Goal: Task Accomplishment & Management: Complete application form

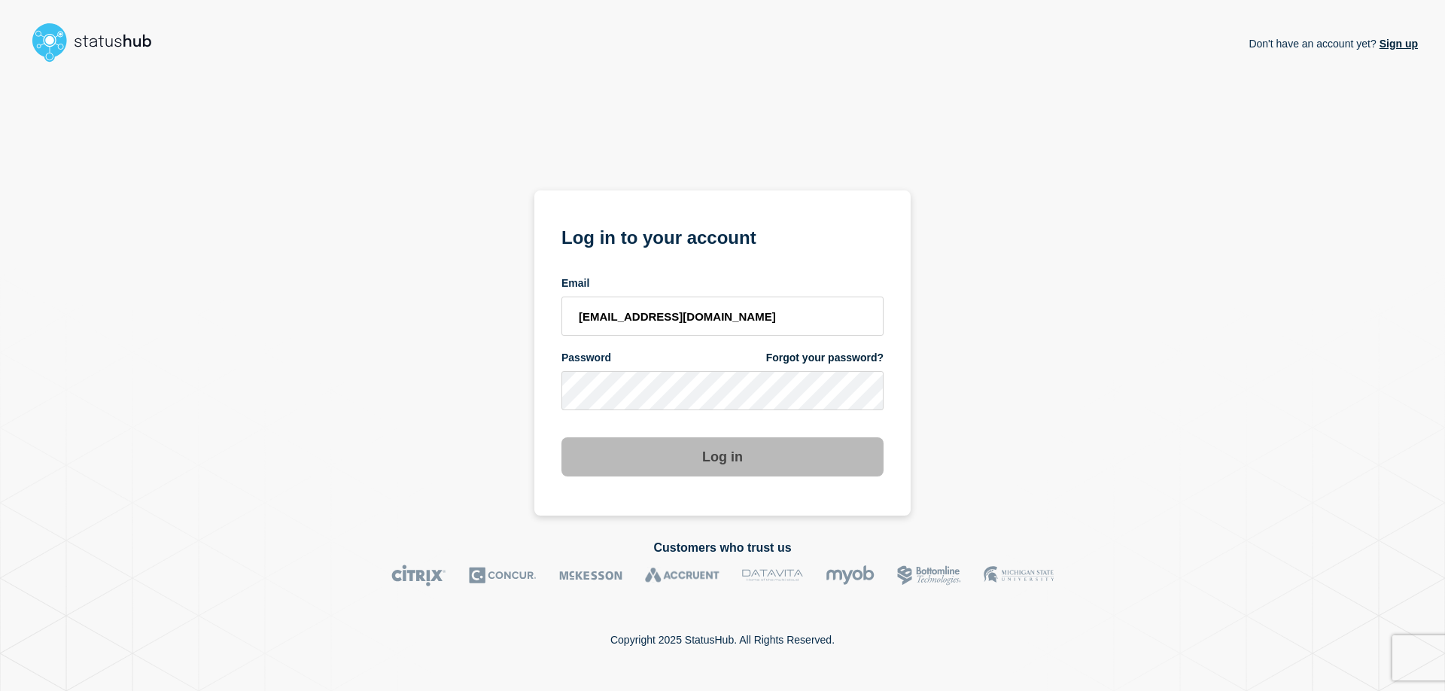
type input "egalleg@msu.edu"
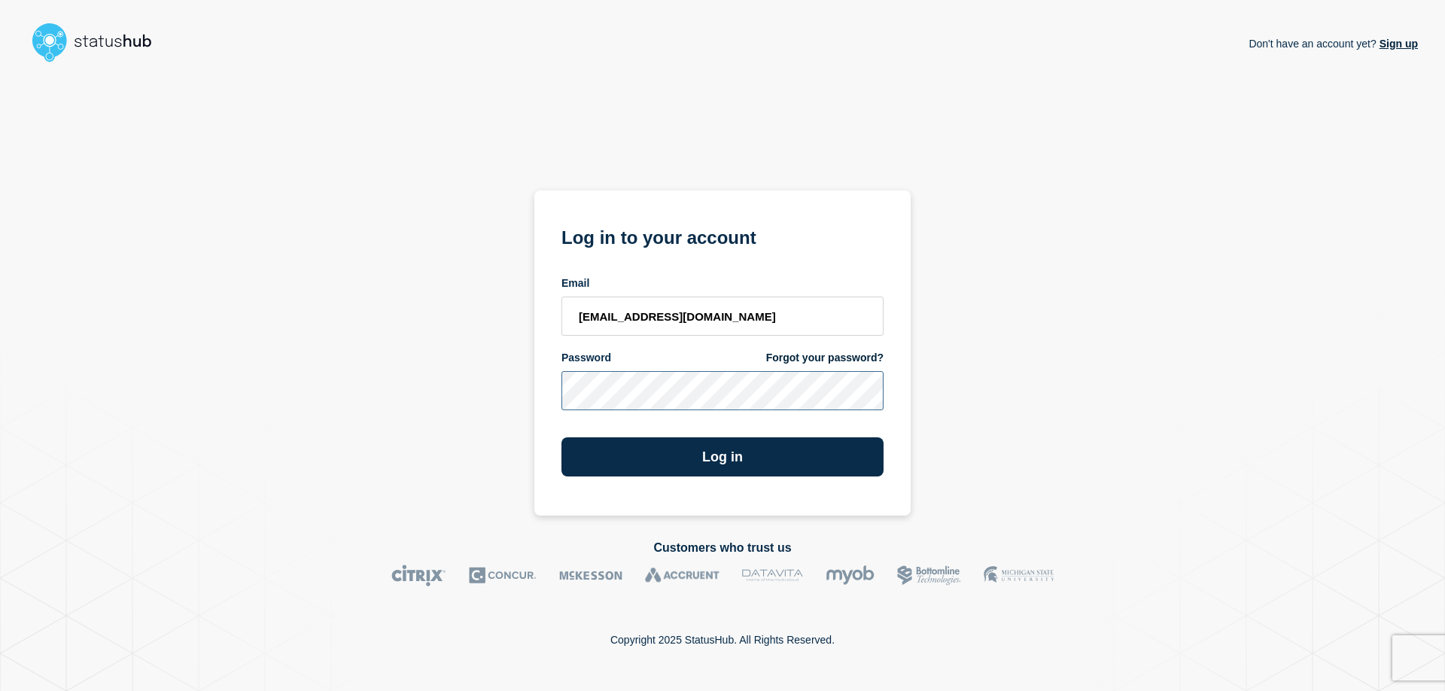
click at [561, 437] on button "Log in" at bounding box center [722, 456] width 322 height 39
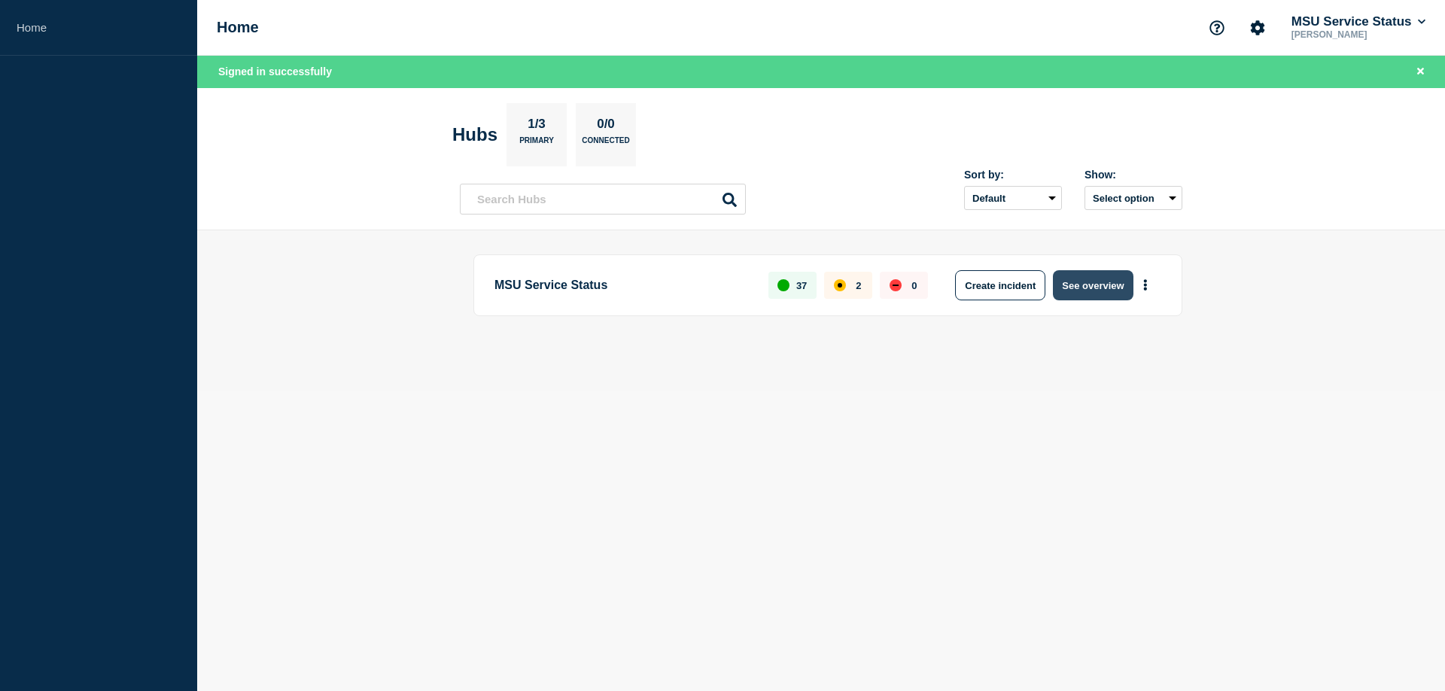
click at [1085, 296] on button "See overview" at bounding box center [1093, 285] width 80 height 30
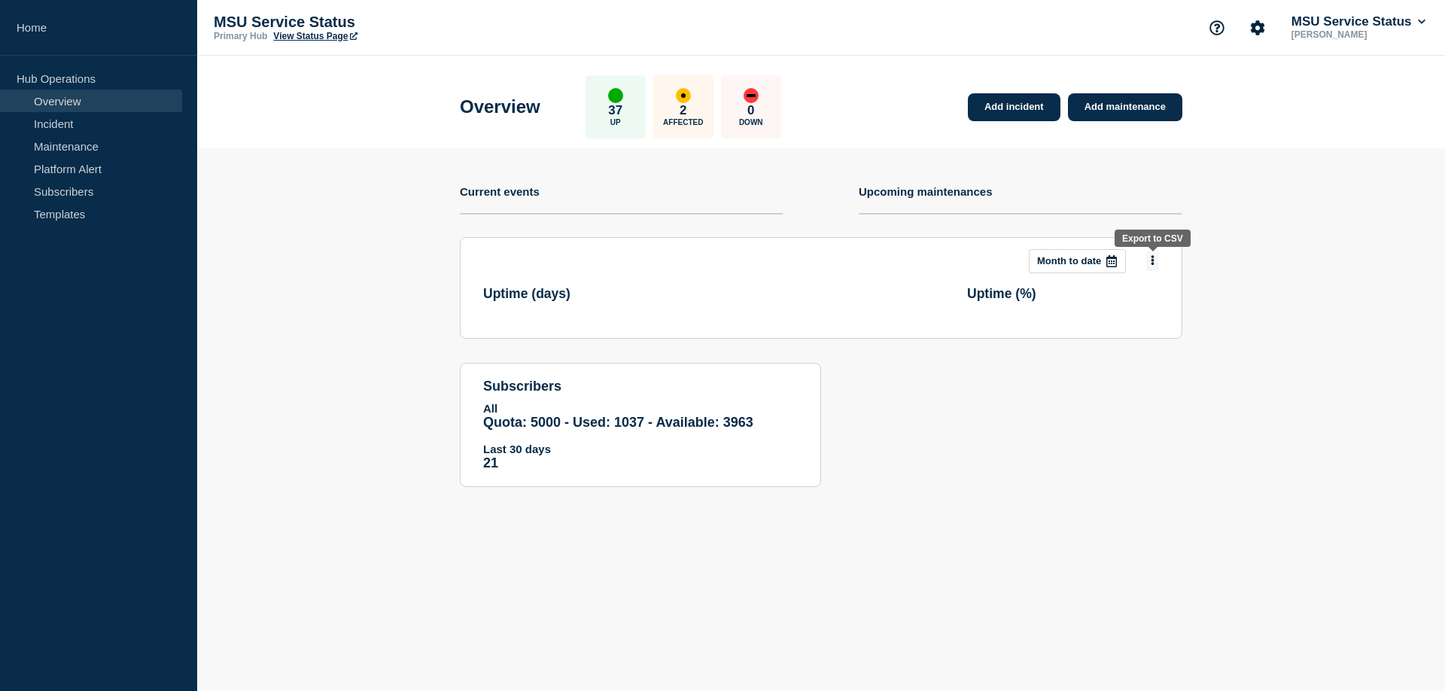
click at [1151, 260] on icon at bounding box center [1152, 261] width 3 height 10
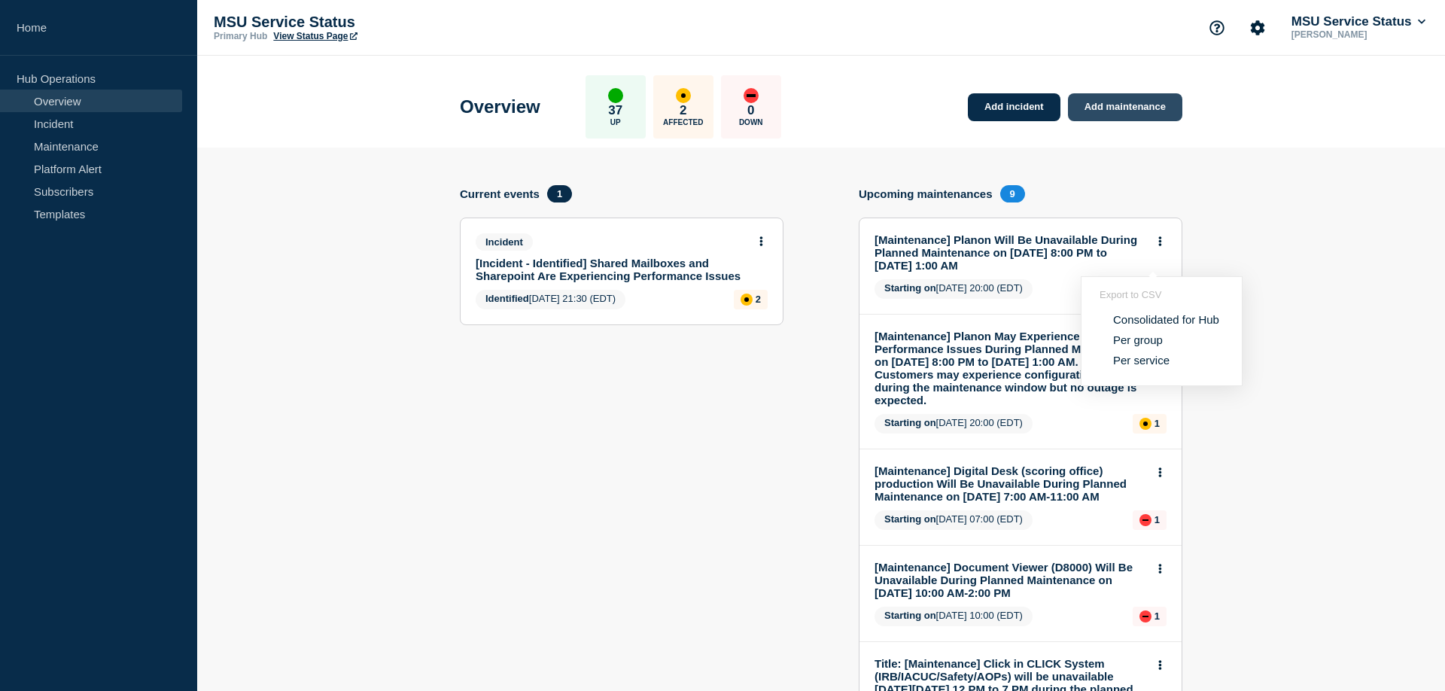
click at [1148, 99] on link "Add maintenance" at bounding box center [1125, 107] width 114 height 28
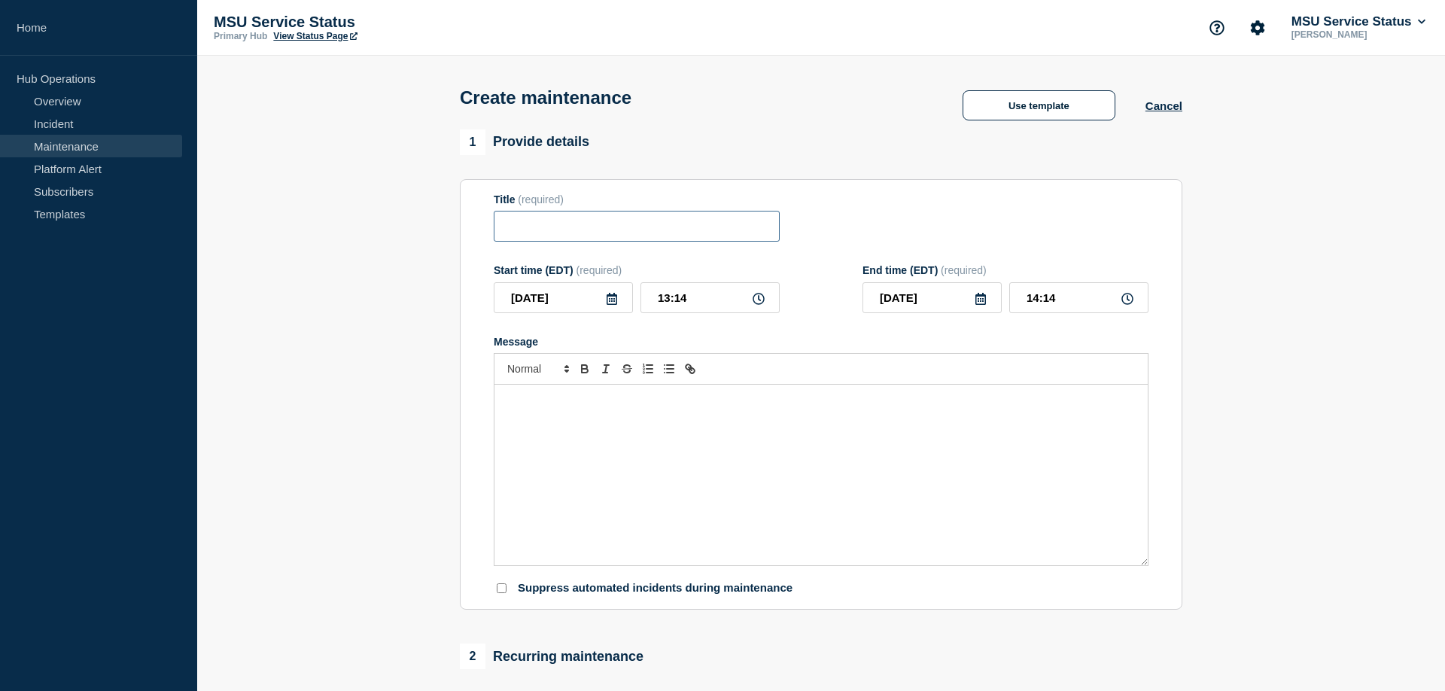
click at [617, 219] on input "Title" at bounding box center [637, 226] width 286 height 31
paste input "[Maintenance] TeamDynamix (TDX) in [DATE][DATE] 12:00 AM to 4:00 AM, TeamDynami…"
click at [710, 228] on input "[Maintenance] TeamDynamix (TDX) in [DATE][DATE] 12:00 AM to 4:00 AM, TeamDynami…" at bounding box center [637, 226] width 286 height 31
click at [600, 230] on input "[Maintenance] TeamDynamix (TDX) [DATE][DATE] 12:00 AM to 4:00 AM, TeamDynamix (…" at bounding box center [637, 226] width 286 height 31
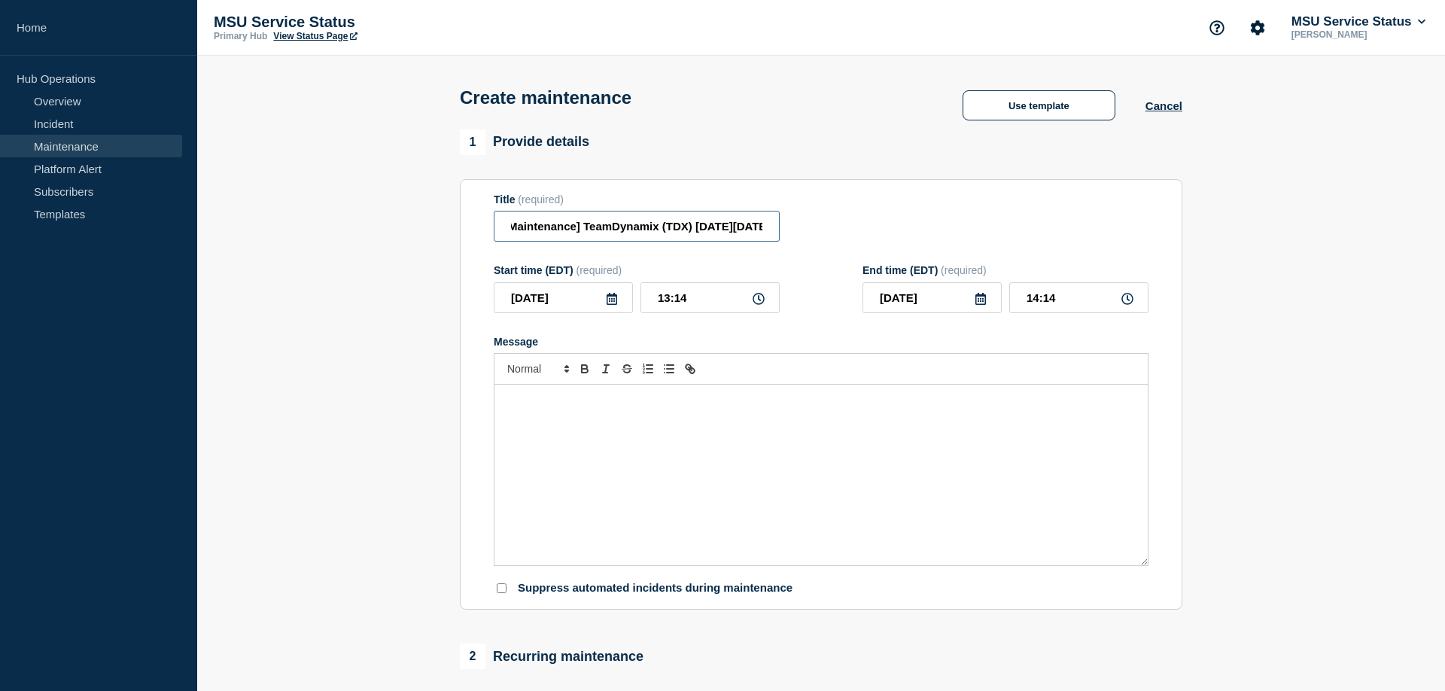
click at [600, 230] on input "[Maintenance] TeamDynamix (TDX) [DATE][DATE] 12:00 AM to 4:00 AM, TeamDynamix (…" at bounding box center [637, 226] width 286 height 31
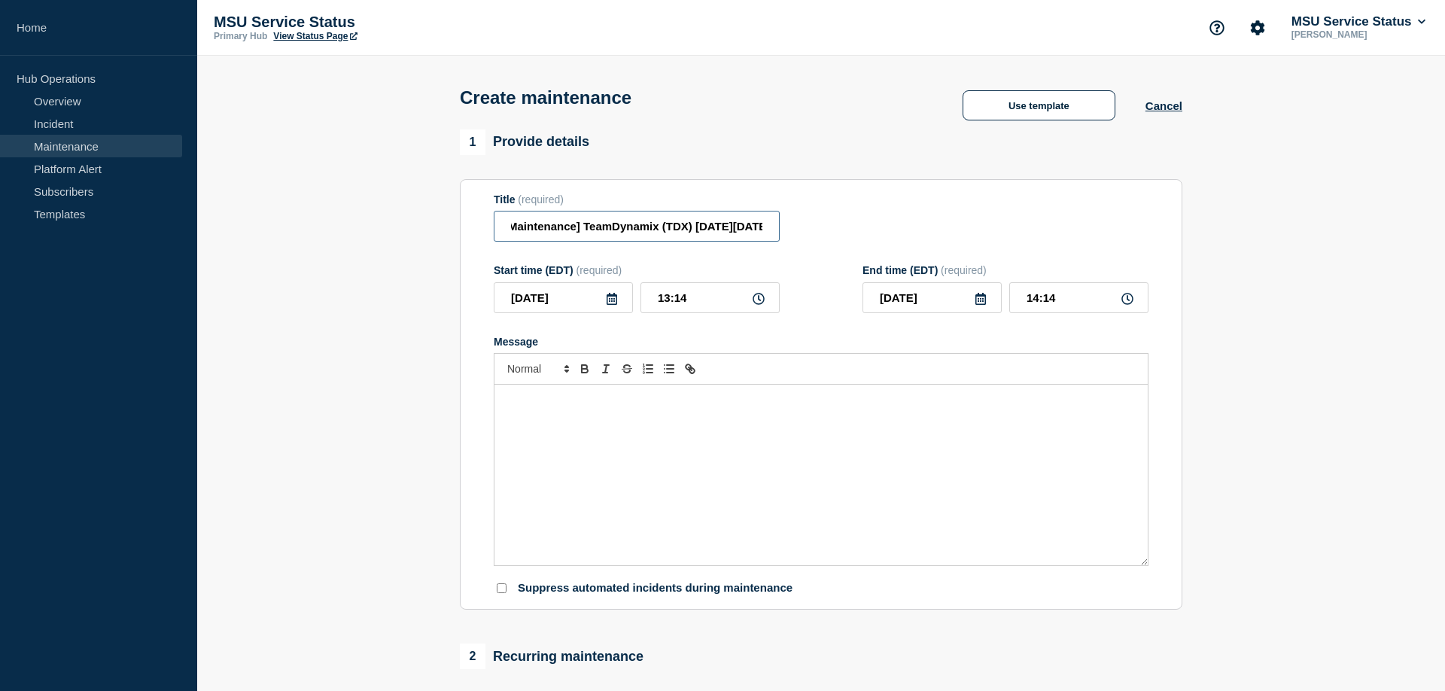
click at [600, 230] on input "[Maintenance] TeamDynamix (TDX) [DATE][DATE] 12:00 AM to 4:00 AM, TeamDynamix (…" at bounding box center [637, 226] width 286 height 31
paste input "TeamDynamix (TDX) Will Be Unavailable During Planned Maintenance on [DATE] 12:0…"
type input "TeamDynamix (TDX) Will Be Unavailable During Planned Maintenance on [DATE] 12:0…"
click at [608, 305] on icon at bounding box center [612, 299] width 12 height 12
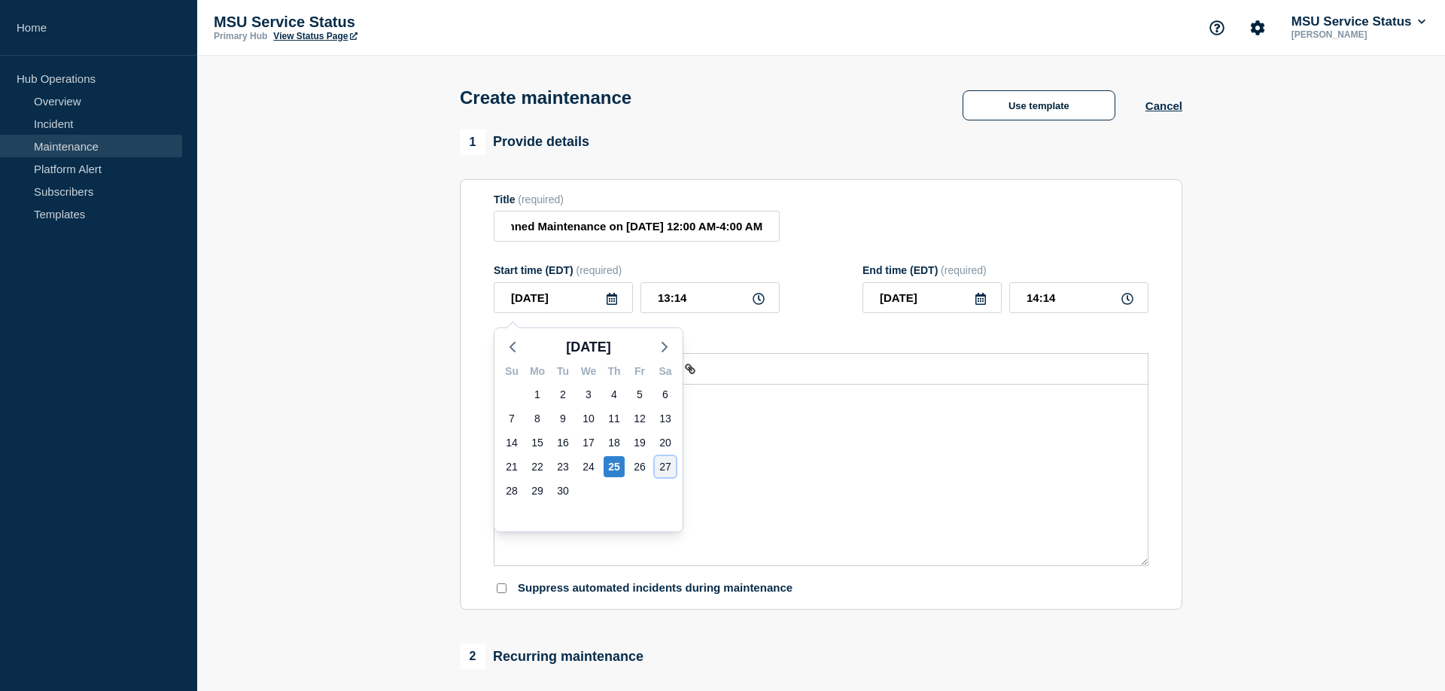
click at [664, 467] on div "27" at bounding box center [665, 466] width 21 height 21
type input "[DATE]"
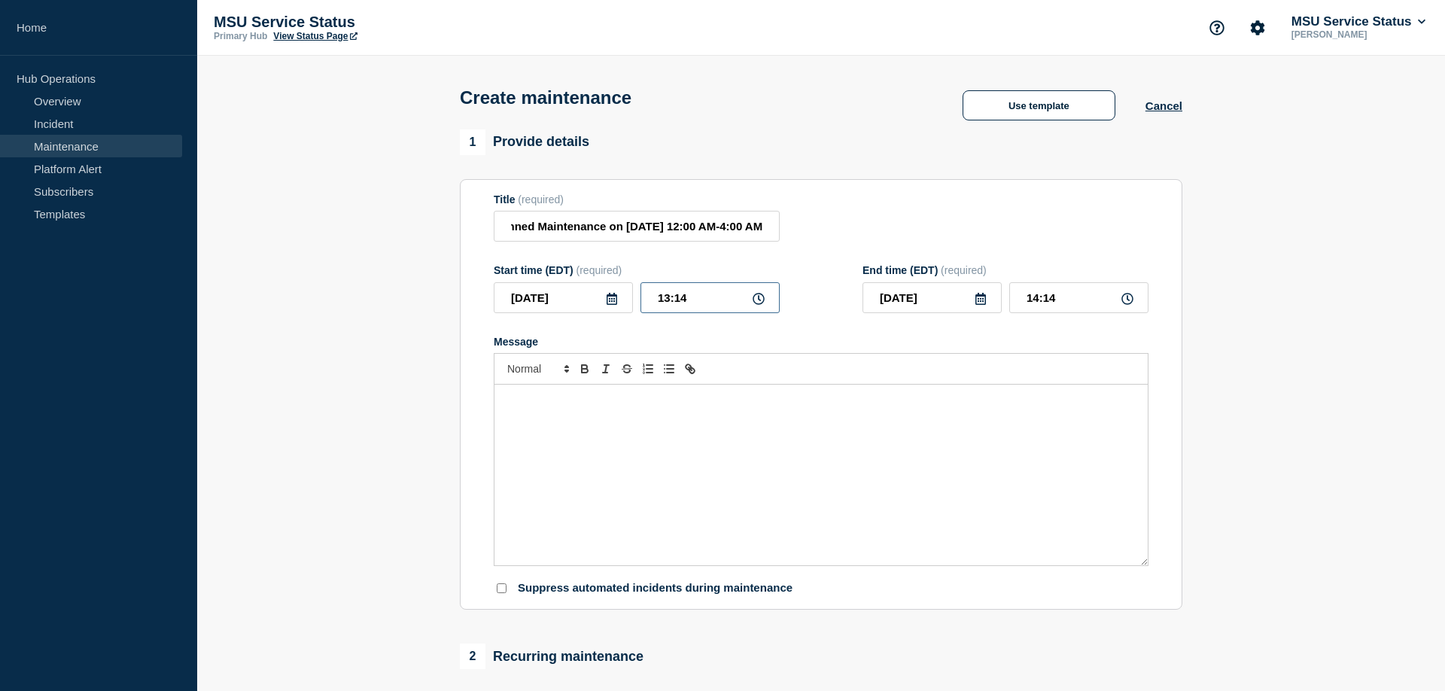
click at [664, 309] on input "13:14" at bounding box center [709, 297] width 139 height 31
type input "00:14"
type input "01:14"
type input "00:04"
type input "01:04"
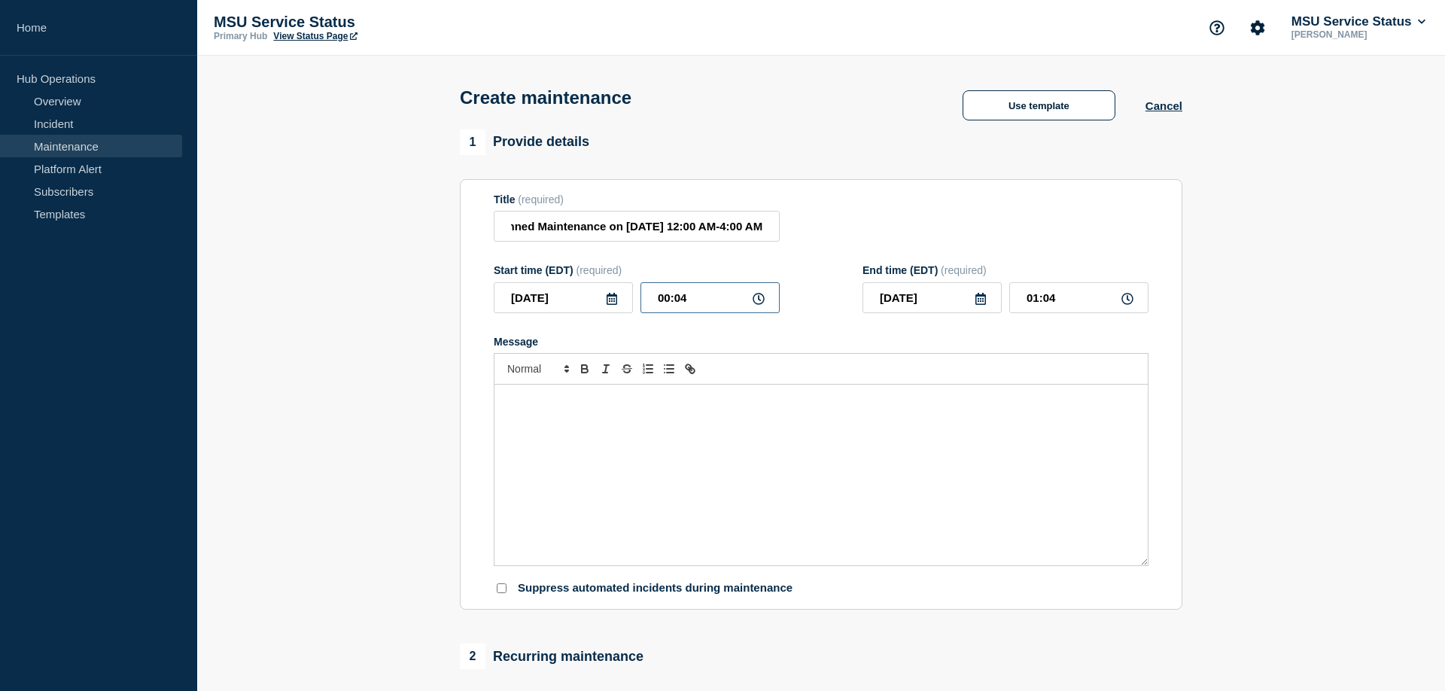
type input "00:00"
click at [1029, 305] on input "01:00" at bounding box center [1078, 297] width 139 height 31
click at [1043, 303] on input "01:00" at bounding box center [1078, 297] width 139 height 31
type input "04:00"
click at [573, 441] on div "Message" at bounding box center [820, 475] width 653 height 181
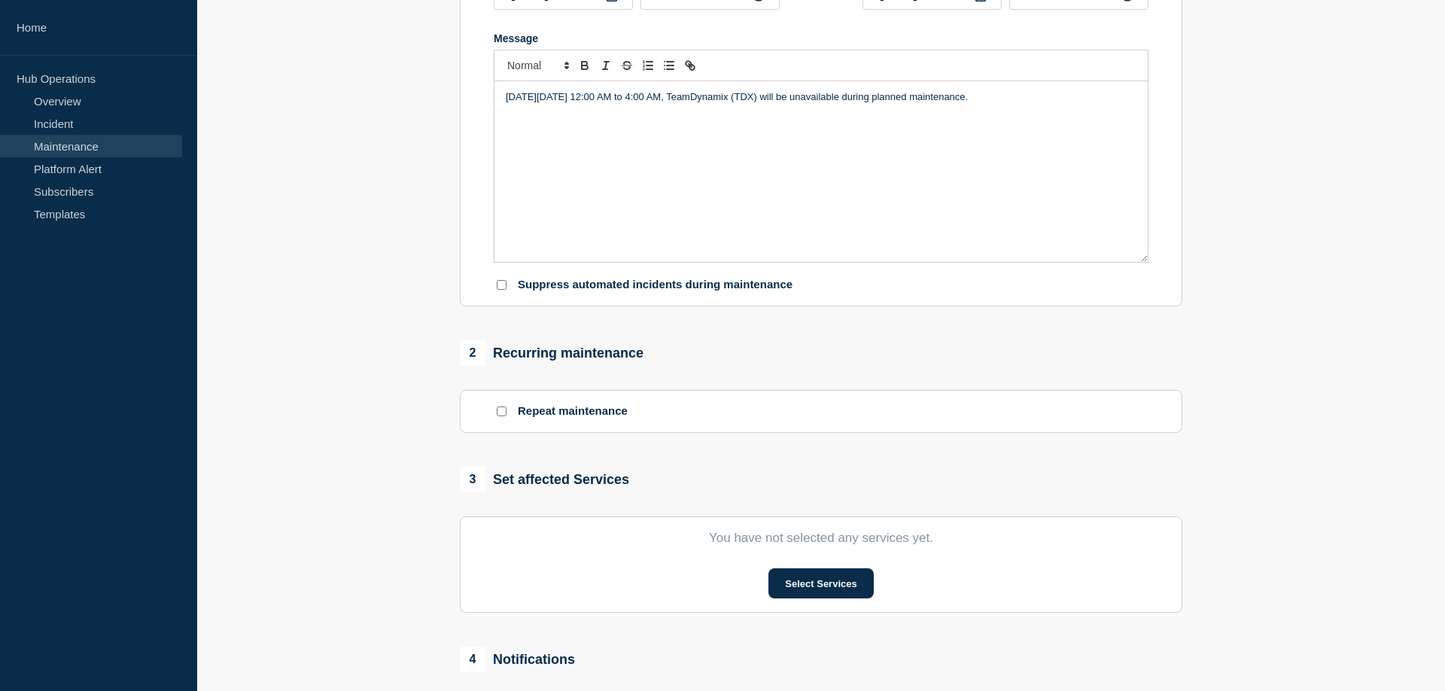
scroll to position [307, 0]
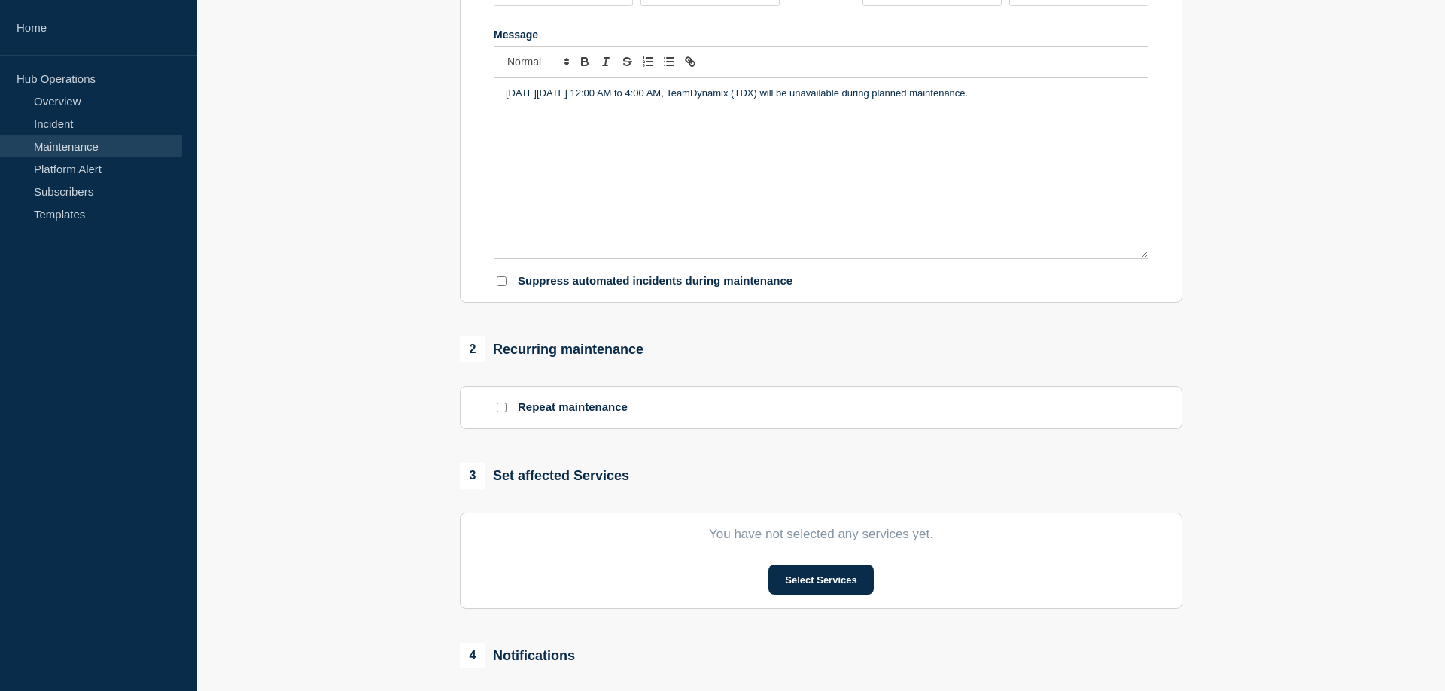
click at [1336, 339] on section "1 Provide details Title (required) TeamDynamix (TDX) Will Be Unavailable During…" at bounding box center [821, 344] width 1248 height 1044
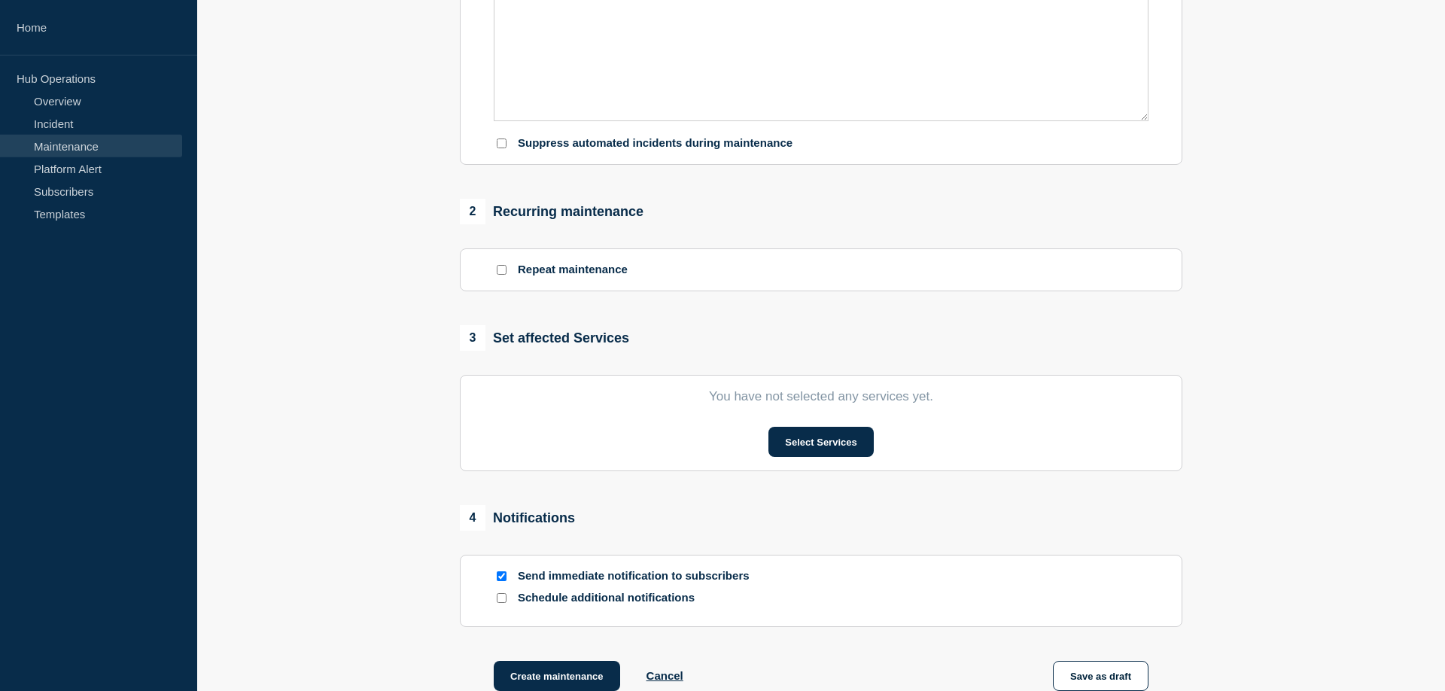
scroll to position [461, 0]
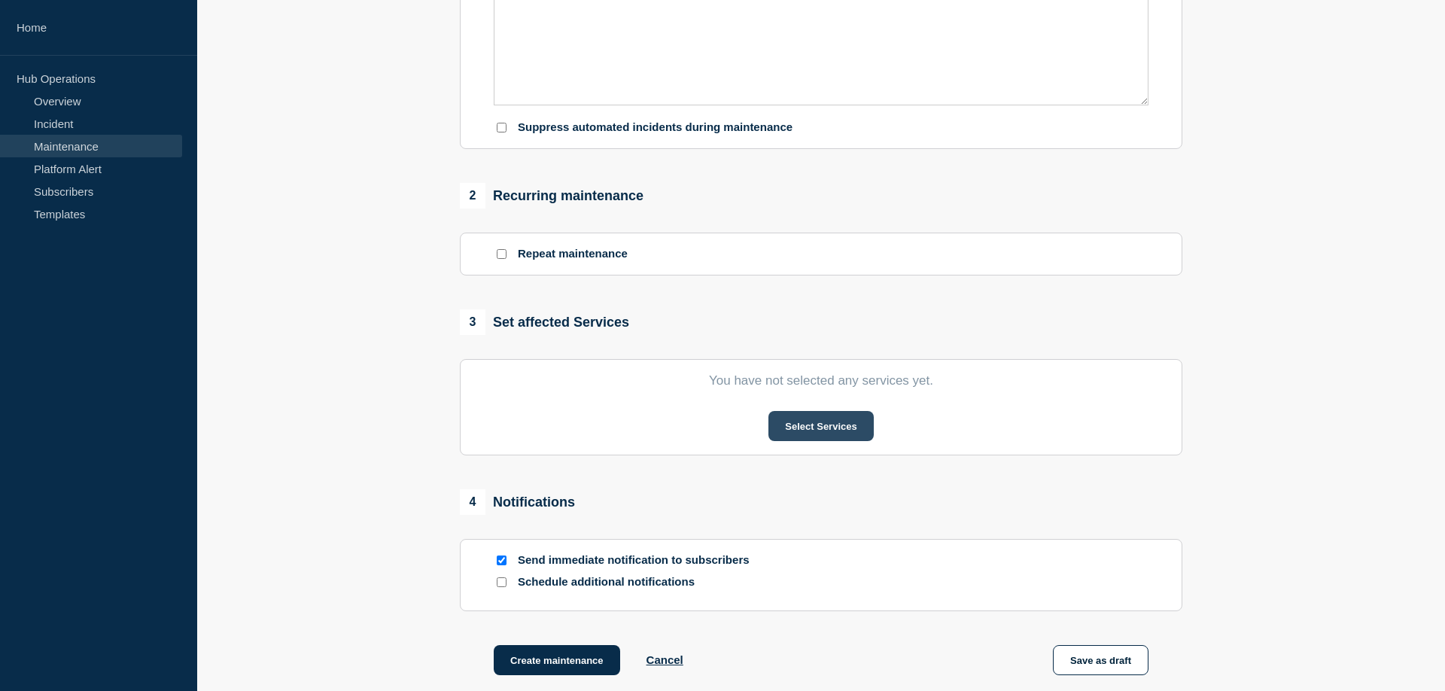
click at [813, 436] on button "Select Services" at bounding box center [820, 426] width 105 height 30
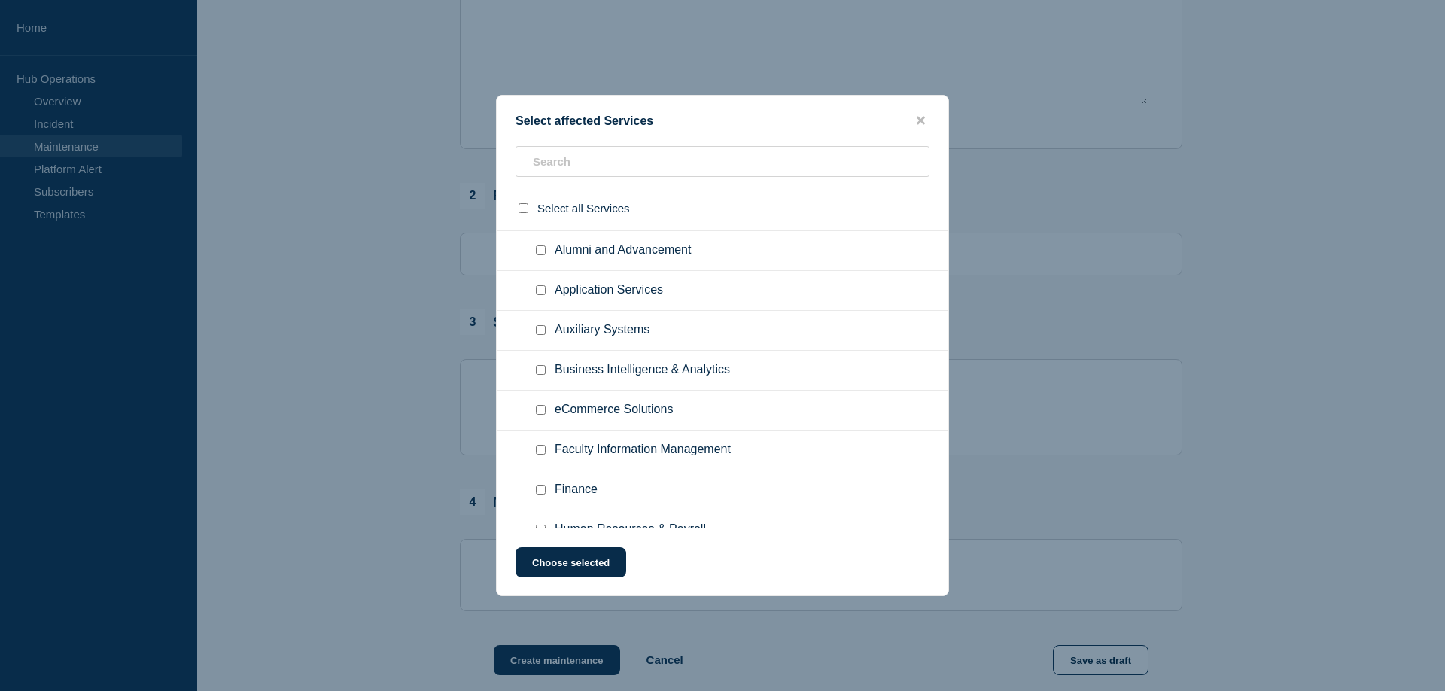
scroll to position [0, 0]
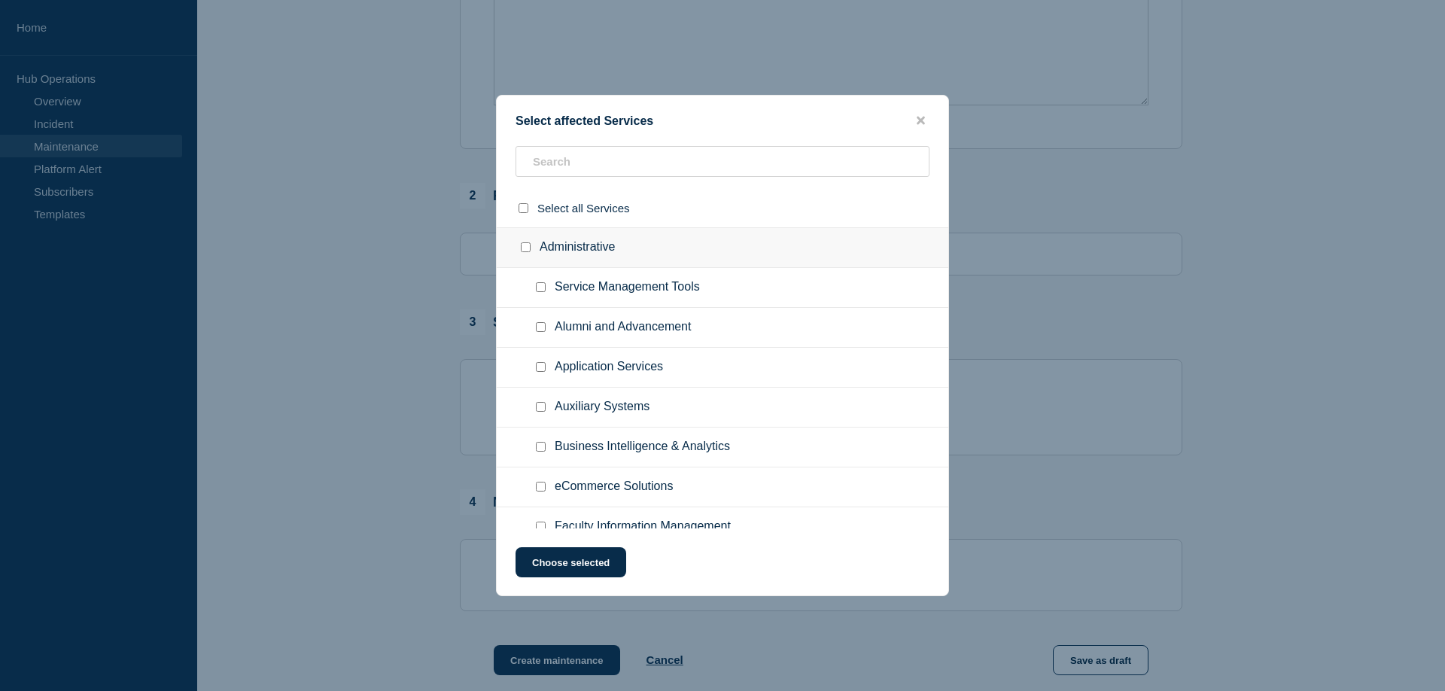
click at [543, 289] on input "Service Management Tools checkbox" at bounding box center [541, 287] width 10 height 10
checkbox input "true"
click at [523, 248] on input "Administrative checkbox" at bounding box center [526, 247] width 10 height 10
checkbox input "true"
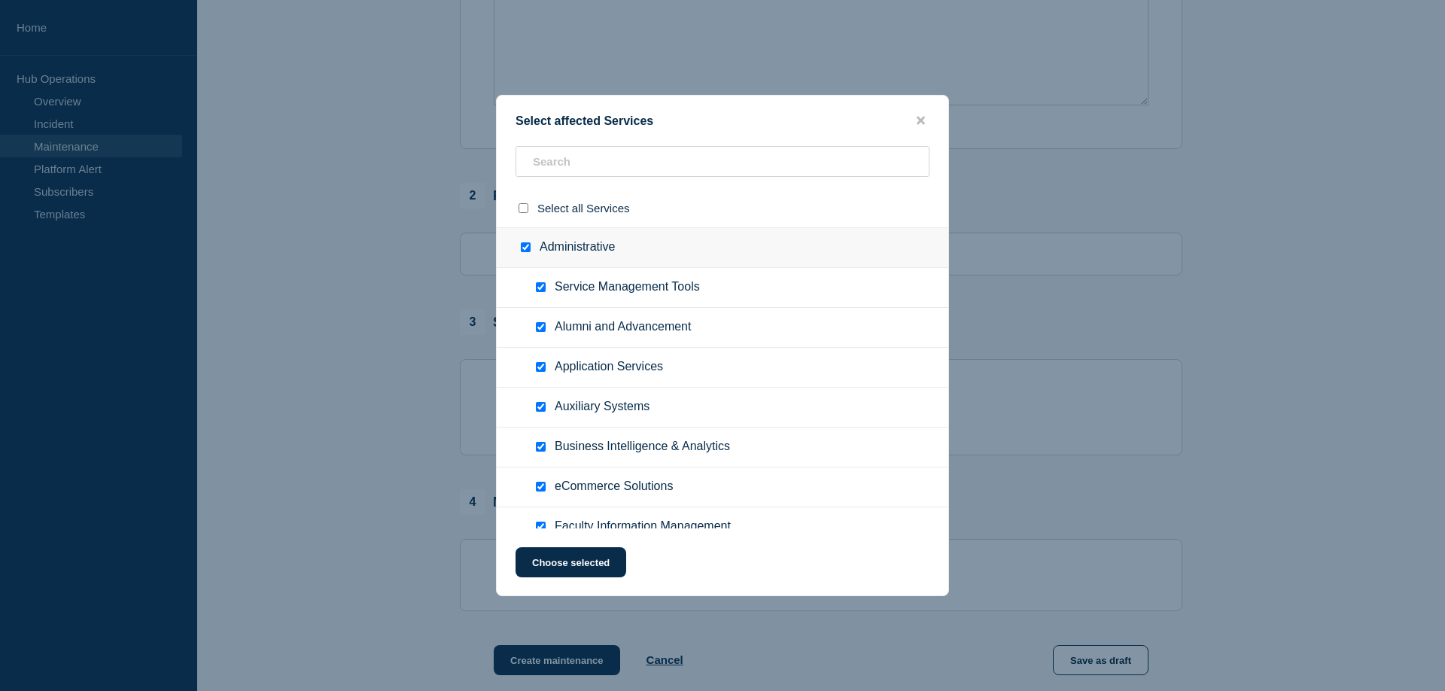
checkbox input "true"
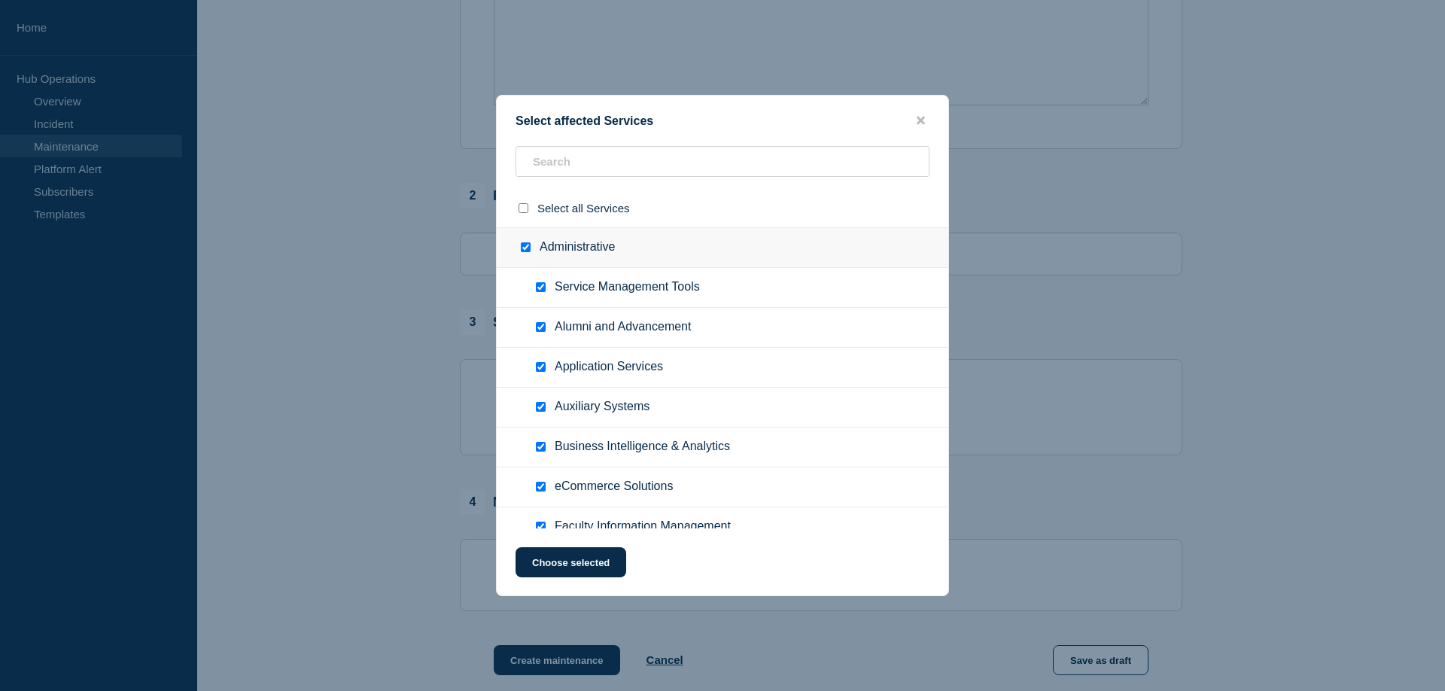
checkbox input "true"
click at [523, 248] on input "Administrative checkbox" at bounding box center [526, 247] width 10 height 10
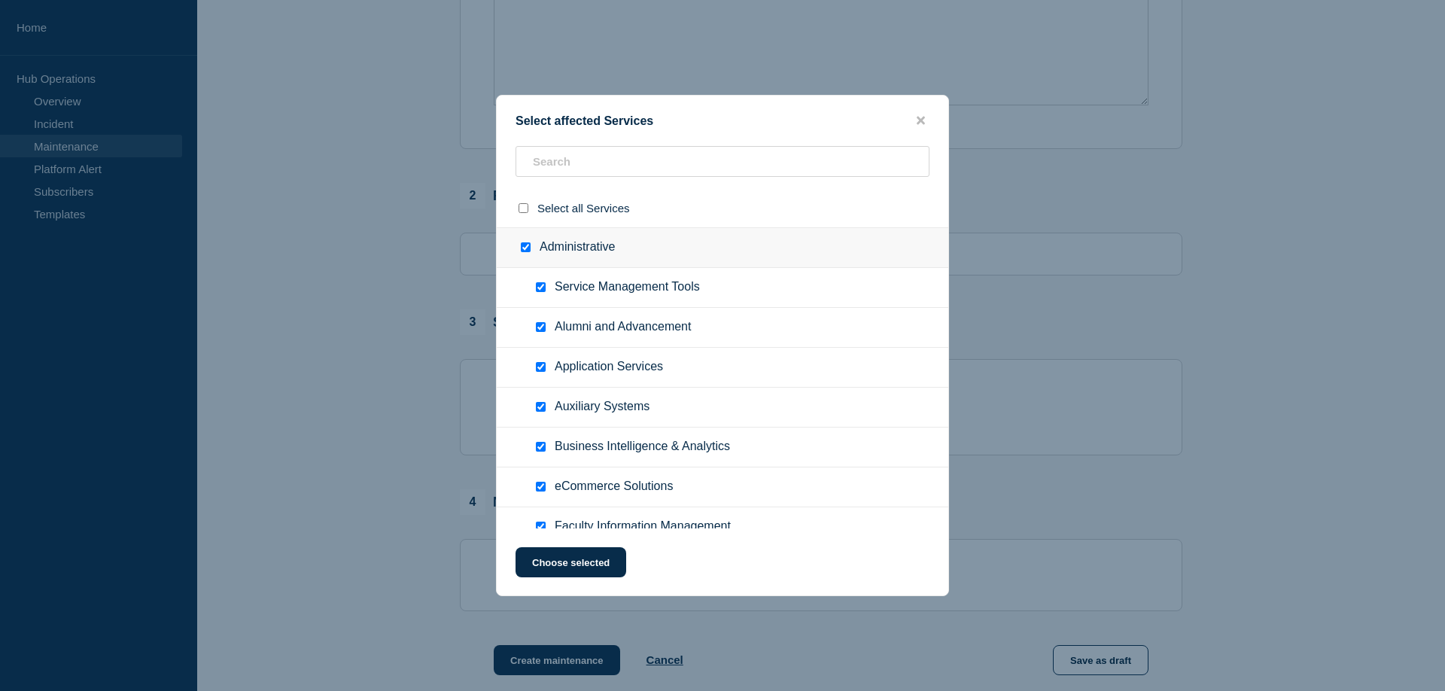
checkbox input "false"
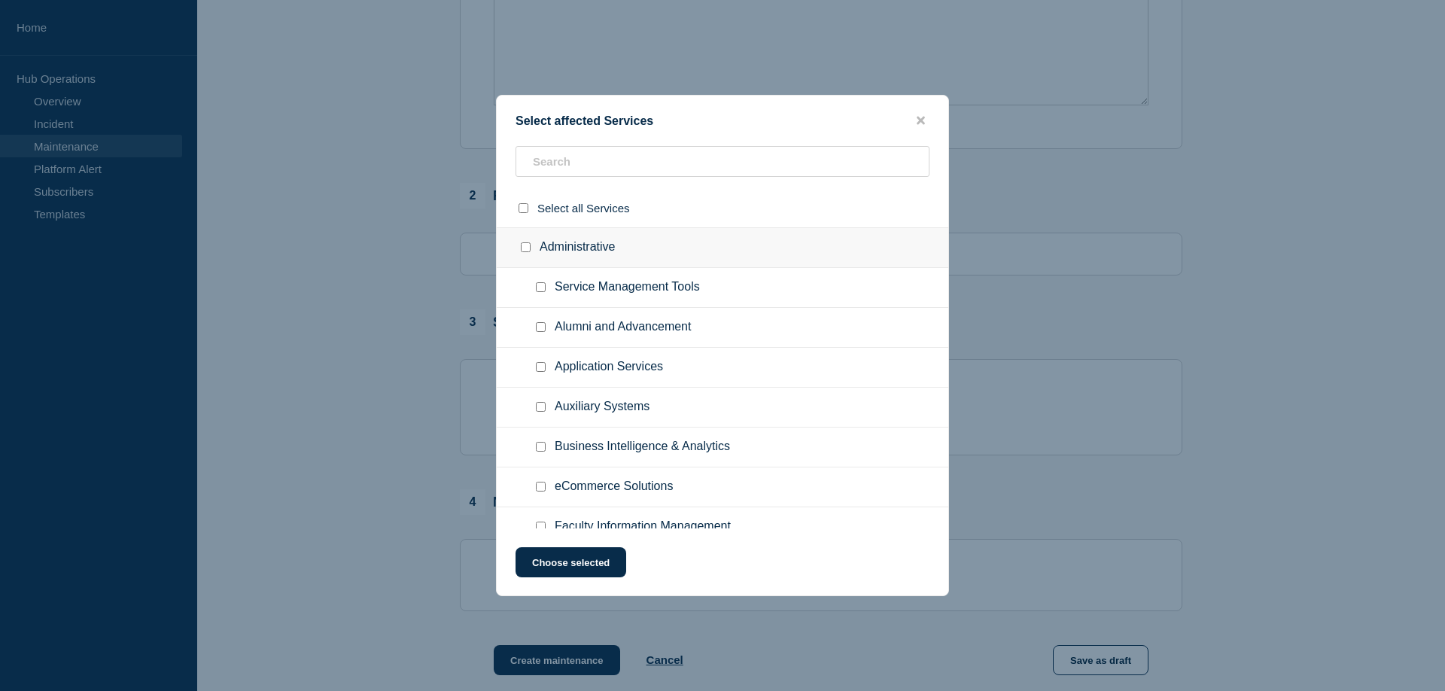
checkbox input "false"
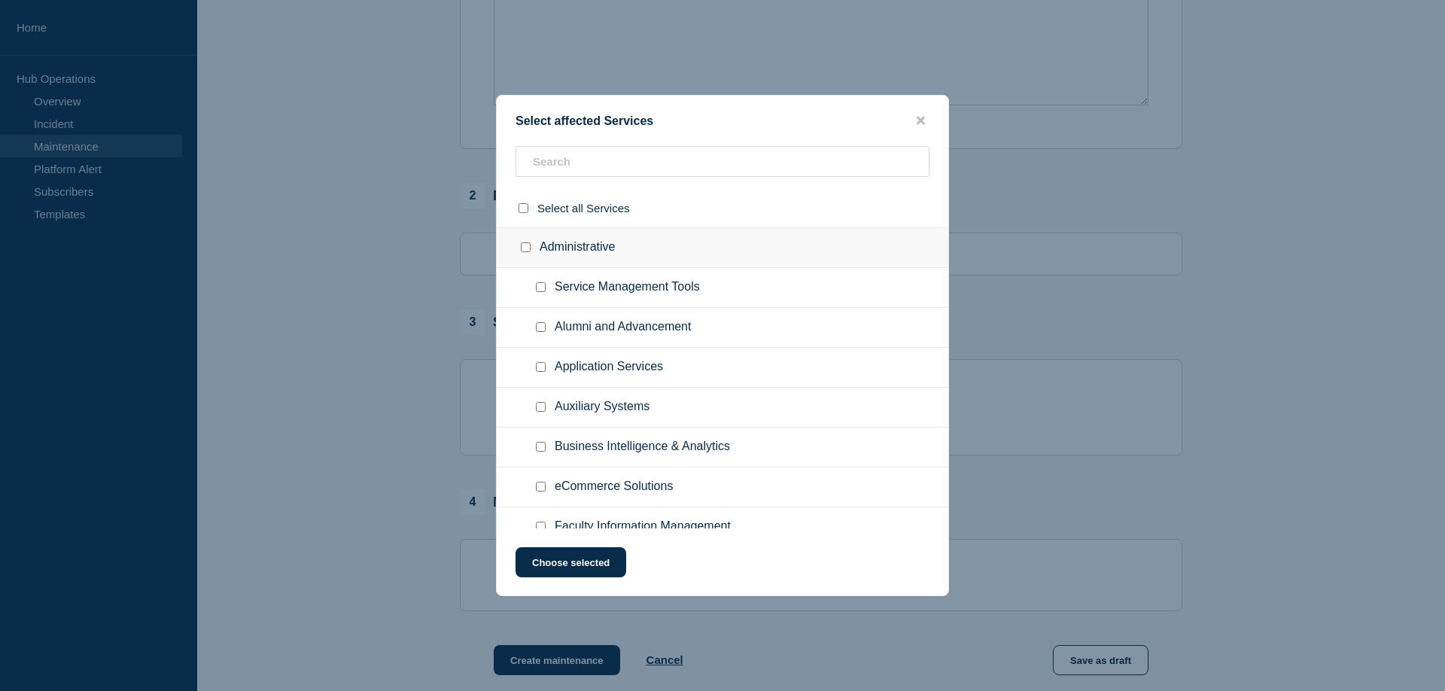
checkbox input "false"
click at [542, 289] on input "Service Management Tools checkbox" at bounding box center [541, 287] width 10 height 10
checkbox input "true"
click at [547, 566] on button "Choose selected" at bounding box center [570, 562] width 111 height 30
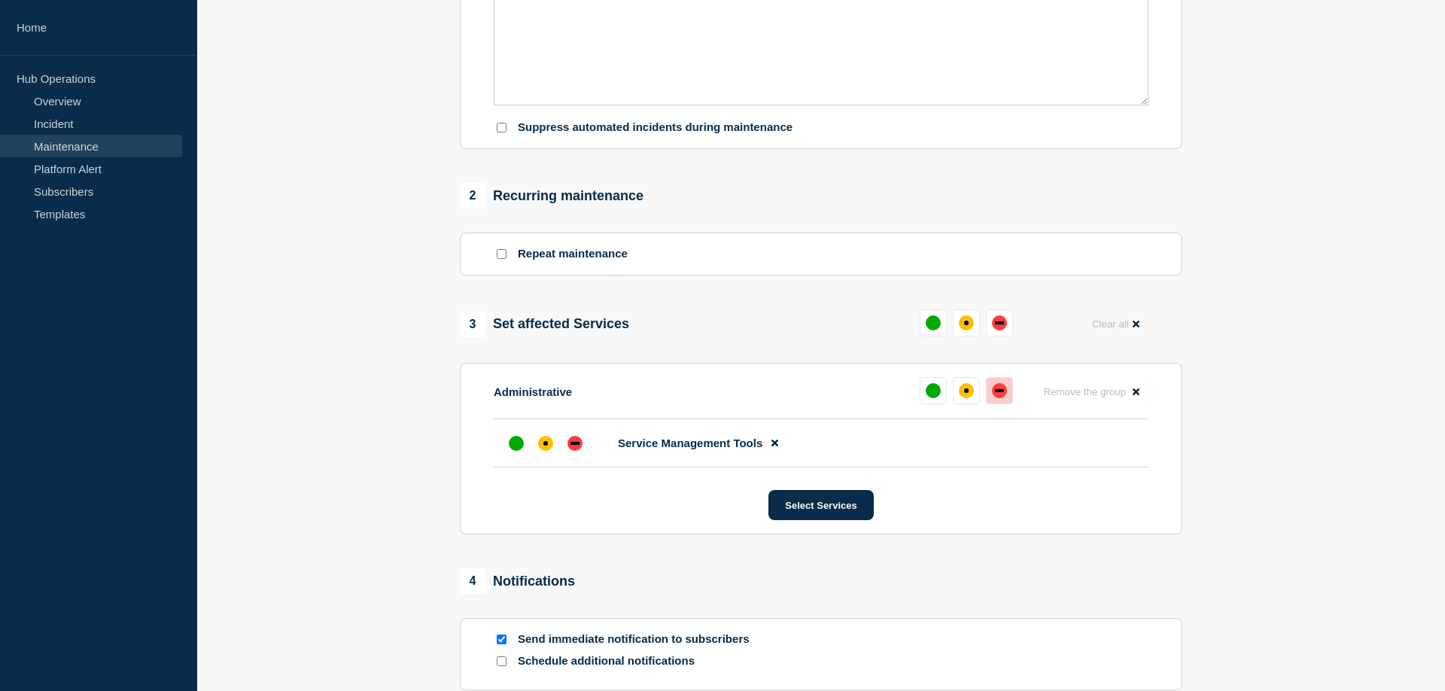
click at [995, 395] on div "down" at bounding box center [999, 390] width 15 height 15
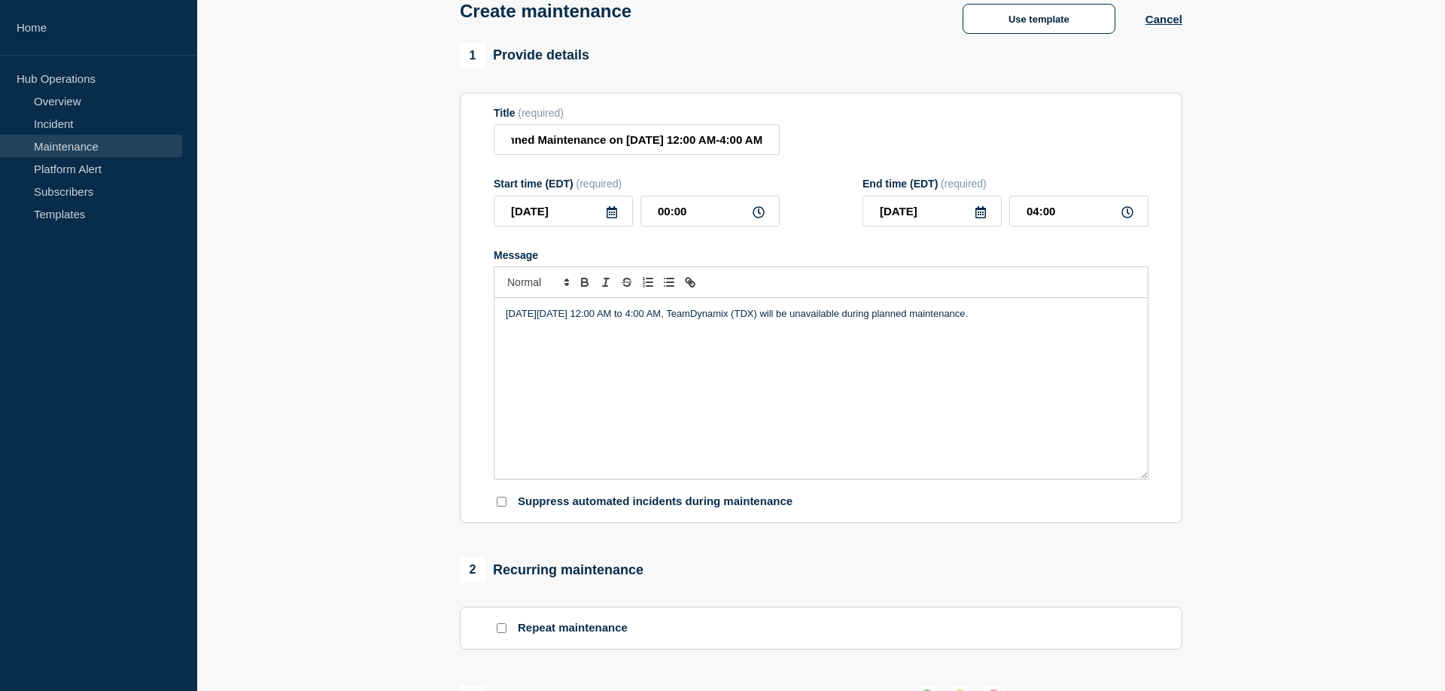
scroll to position [77, 0]
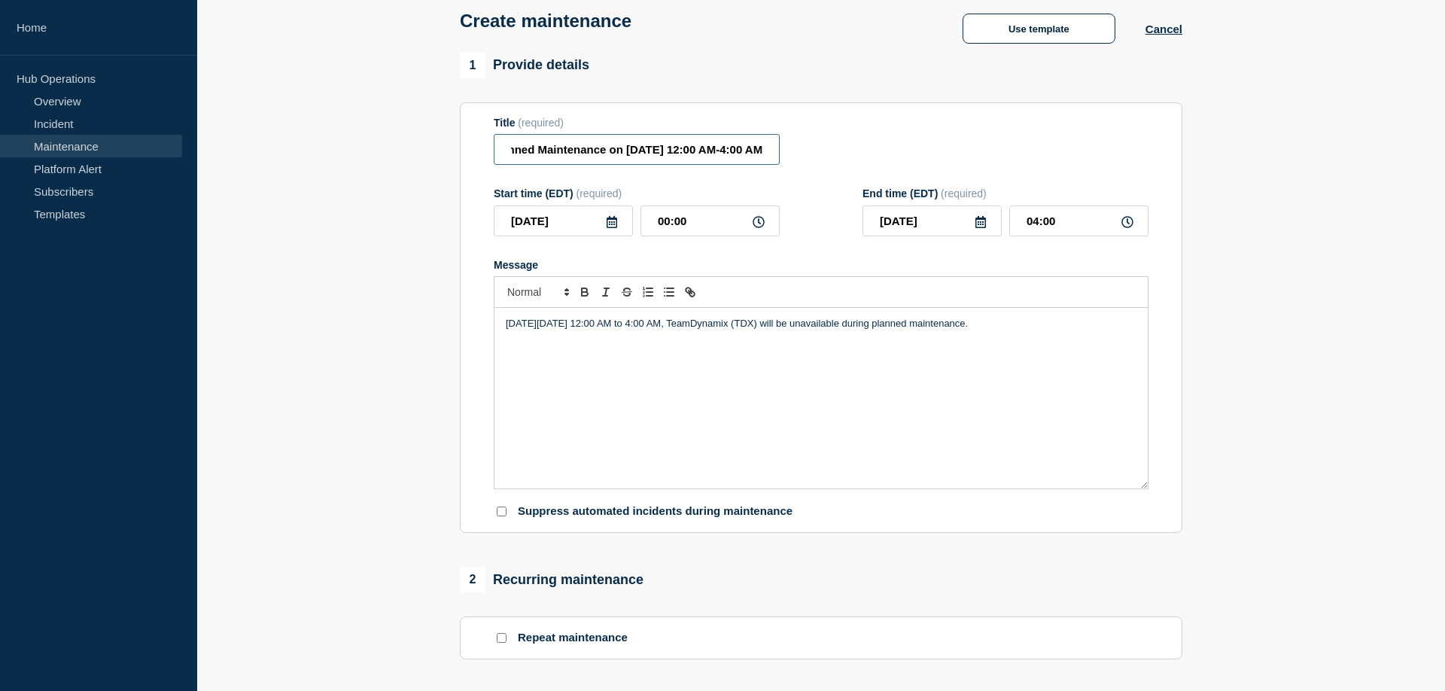
click at [613, 158] on input "TeamDynamix (TDX) Will Be Unavailable During Planned Maintenance on [DATE] 12:0…" at bounding box center [637, 149] width 286 height 31
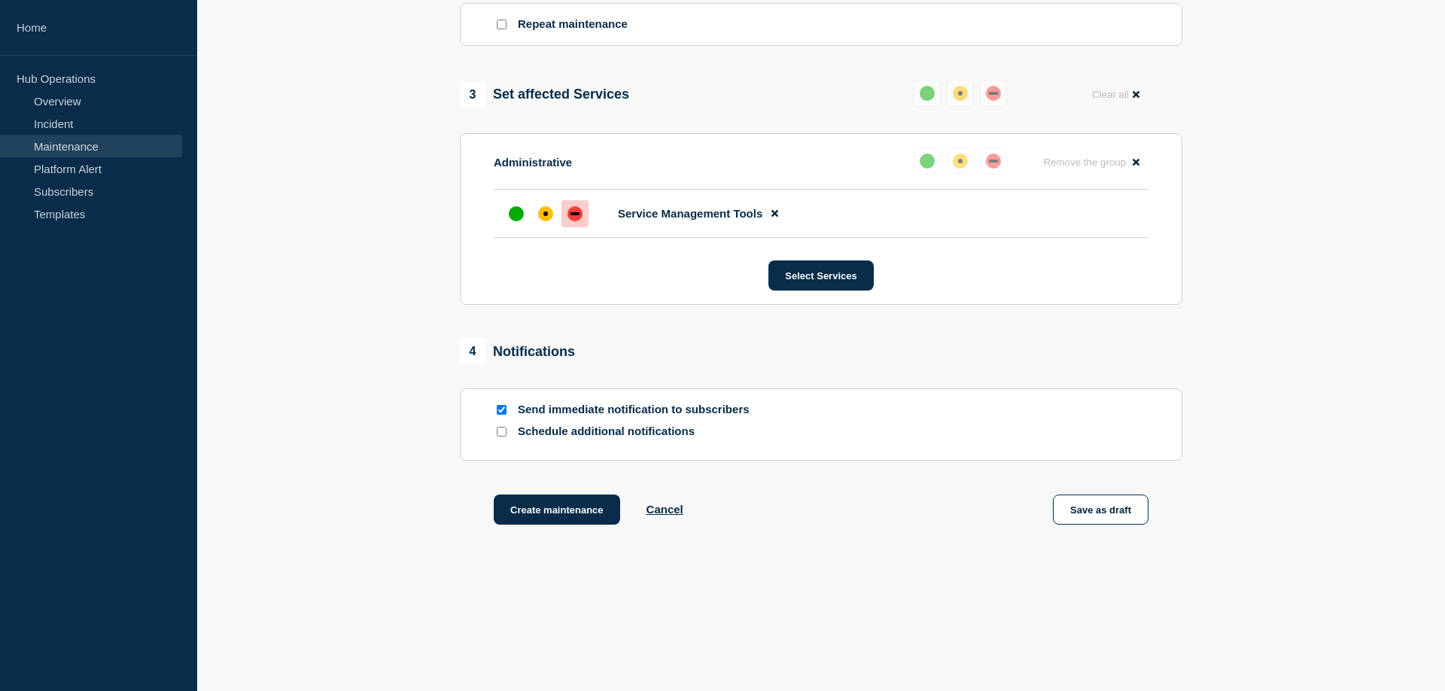
scroll to position [691, 0]
click at [558, 524] on button "Create maintenance" at bounding box center [557, 509] width 126 height 30
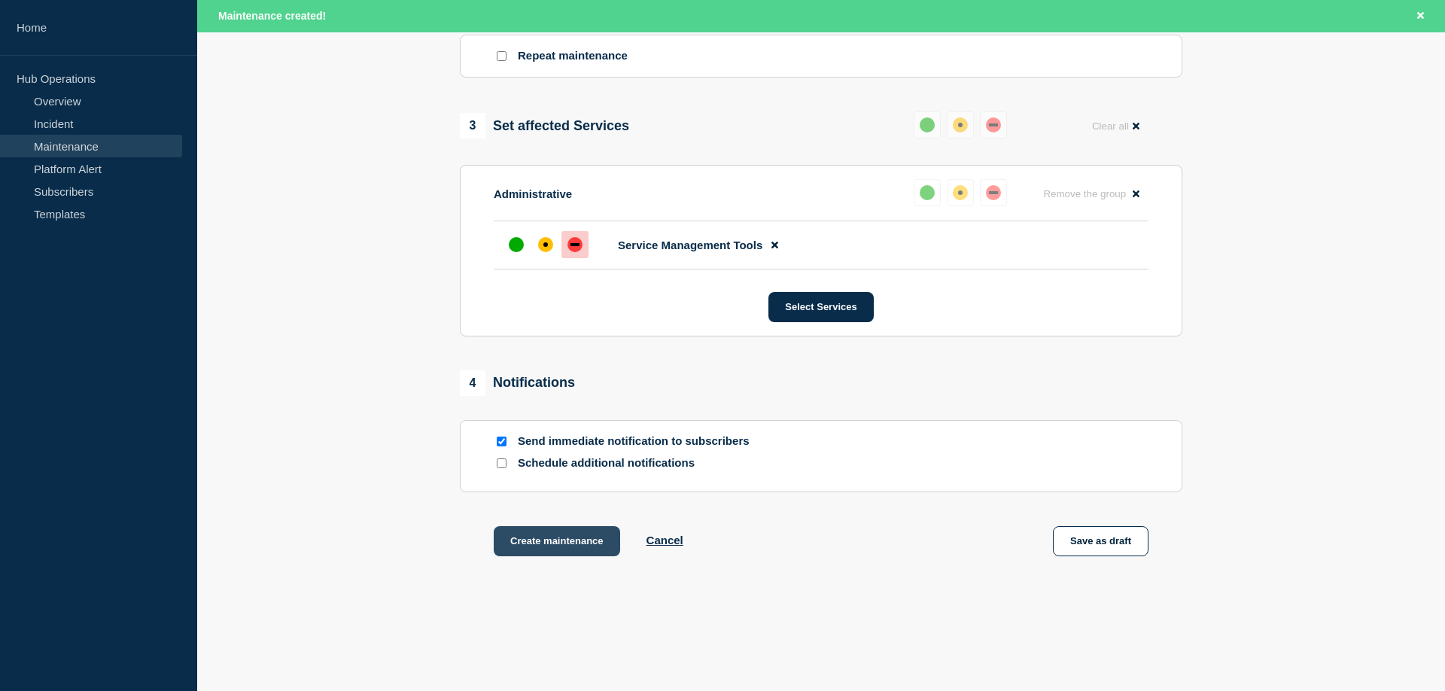
scroll to position [722, 0]
